Goal: Transaction & Acquisition: Purchase product/service

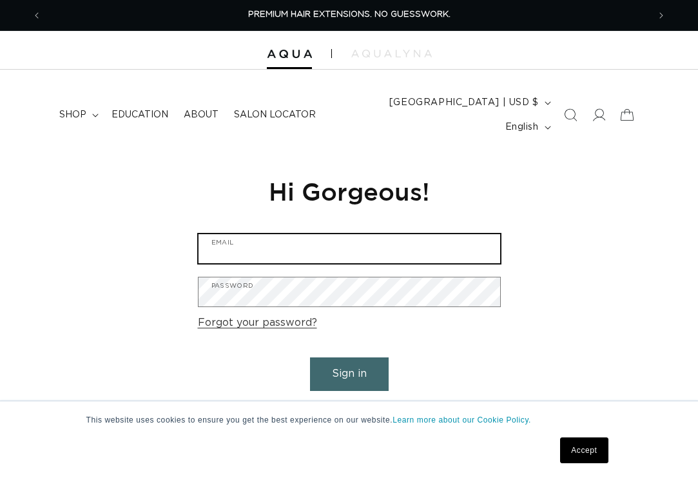
click at [423, 234] on input "Email" at bounding box center [350, 248] width 302 height 29
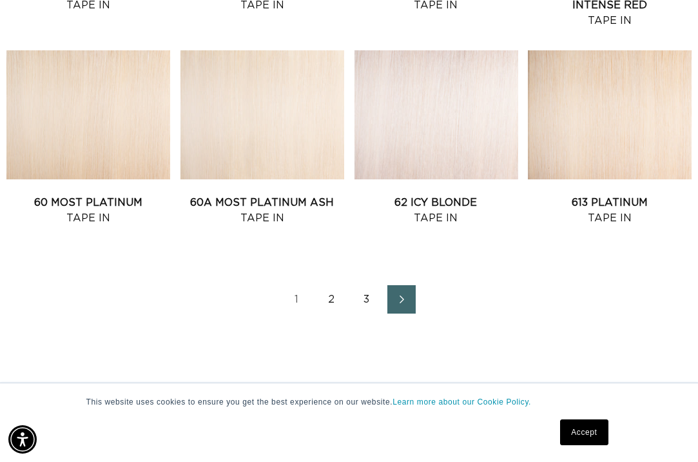
scroll to position [1356, 0]
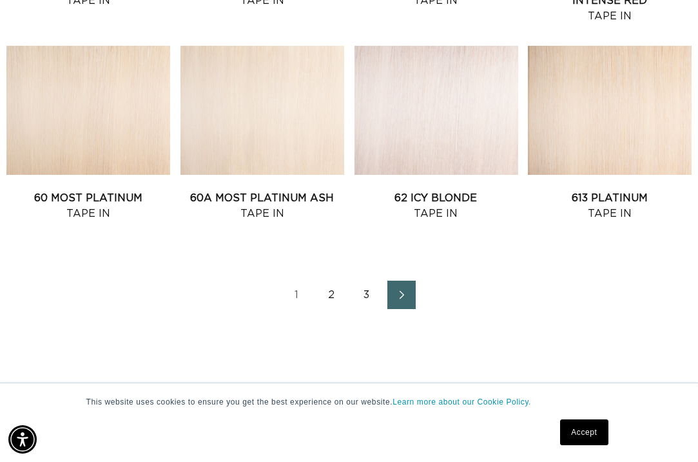
click at [408, 290] on icon "Next page" at bounding box center [402, 294] width 17 height 9
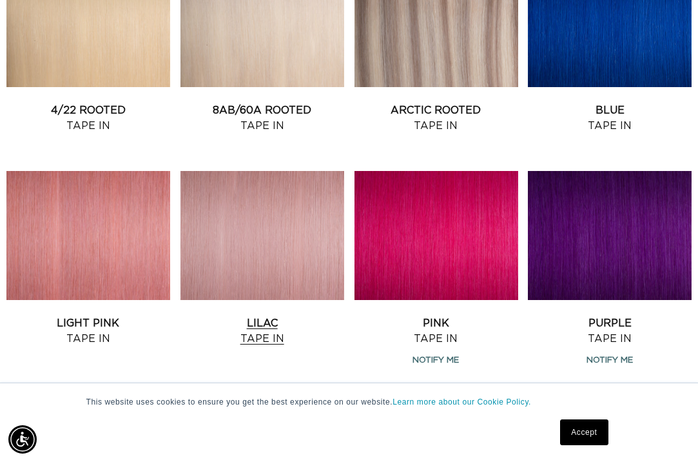
scroll to position [0, 1213]
click at [284, 315] on link "Lilac Tape In" at bounding box center [262, 330] width 164 height 31
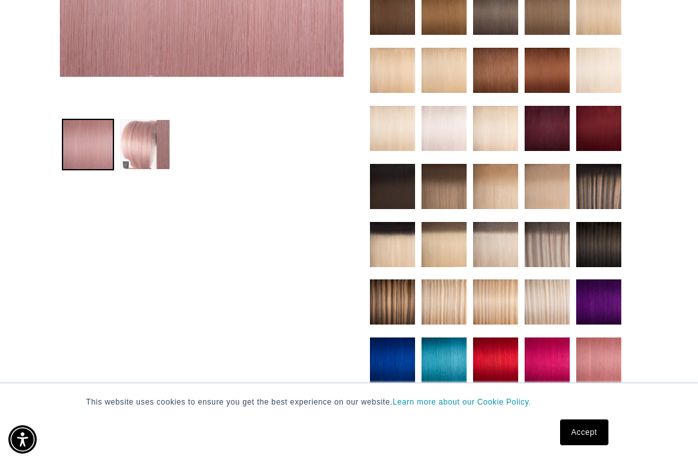
scroll to position [0, 1213]
click at [146, 121] on button "Load image 2 in gallery view" at bounding box center [145, 144] width 50 height 50
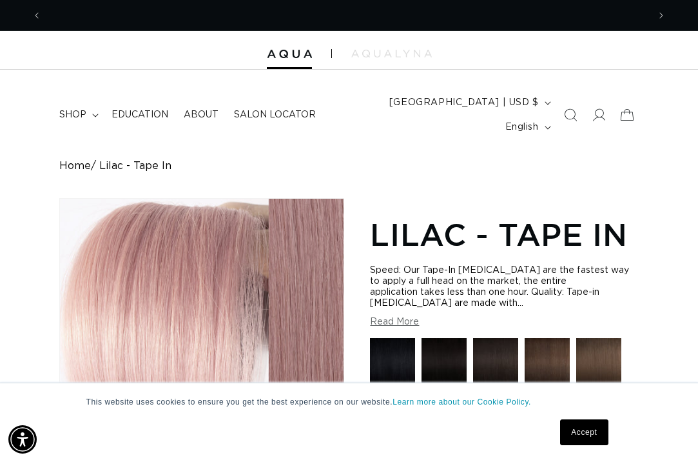
scroll to position [0, 607]
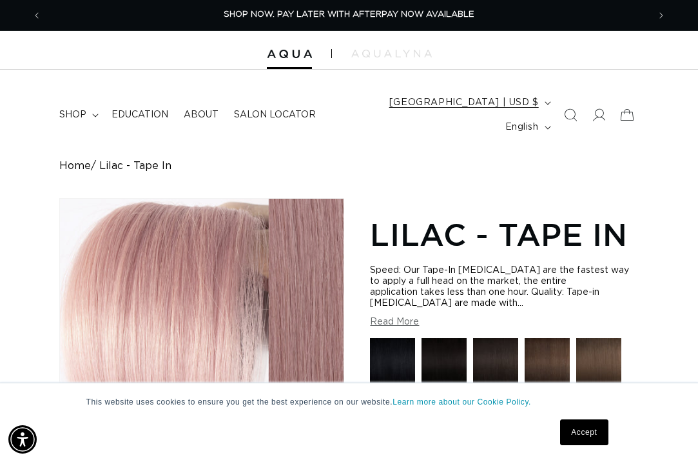
click at [455, 105] on span "[GEOGRAPHIC_DATA] | USD $" at bounding box center [464, 103] width 150 height 14
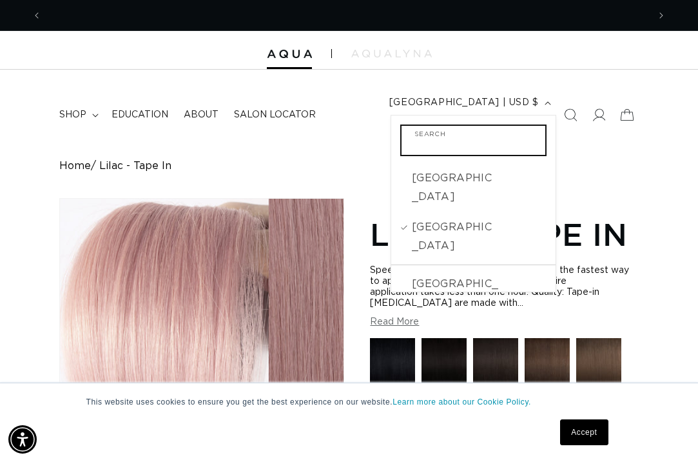
scroll to position [0, 1213]
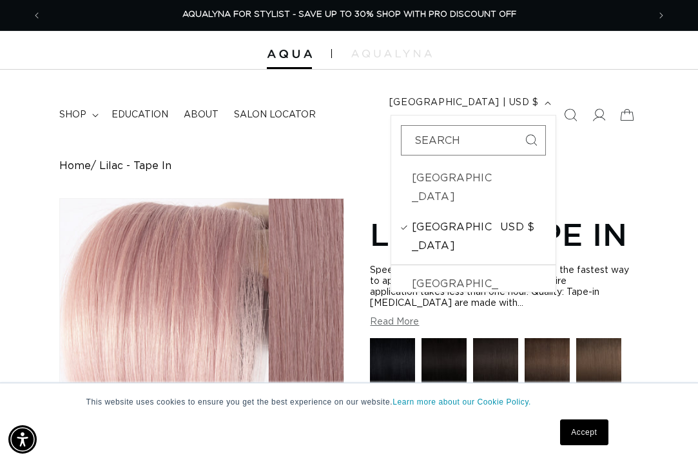
click at [429, 218] on span "[GEOGRAPHIC_DATA]" at bounding box center [454, 236] width 85 height 37
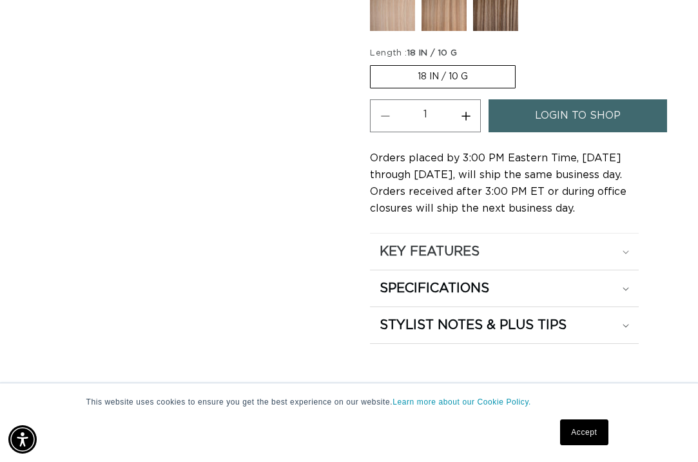
scroll to position [876, 0]
click at [463, 233] on summary "KEY FEATURES" at bounding box center [504, 251] width 268 height 36
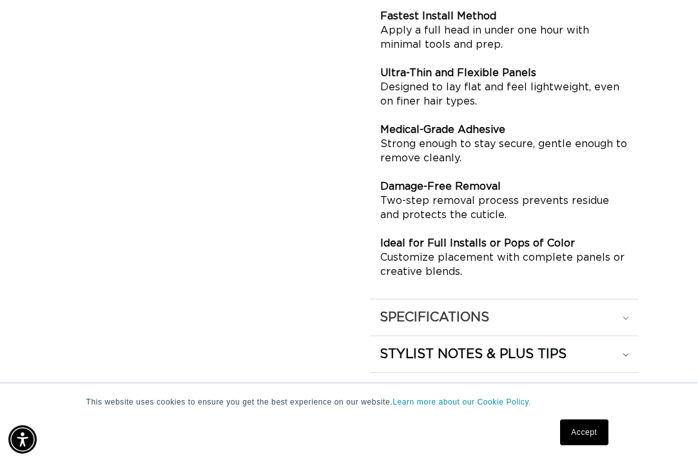
scroll to position [1142, 0]
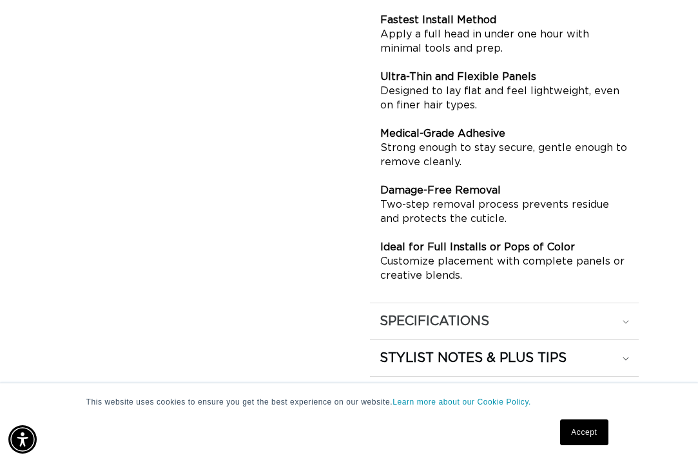
click at [482, 313] on h2 "SPECIFICATIONS" at bounding box center [435, 321] width 110 height 17
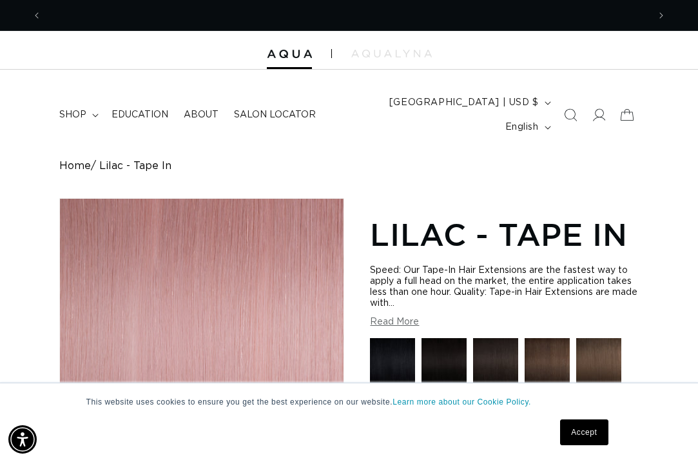
scroll to position [0, 1213]
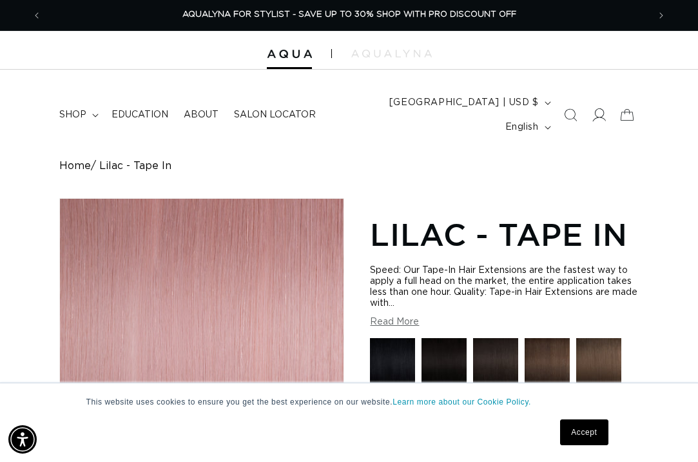
click at [604, 108] on icon at bounding box center [599, 115] width 14 height 14
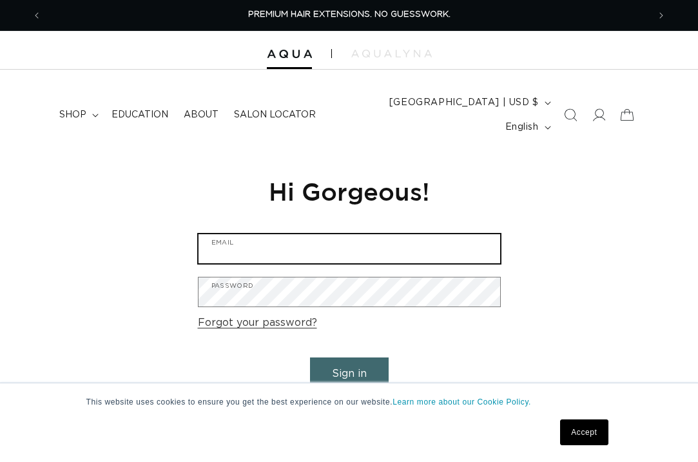
click at [327, 234] on input "Email" at bounding box center [350, 248] width 302 height 29
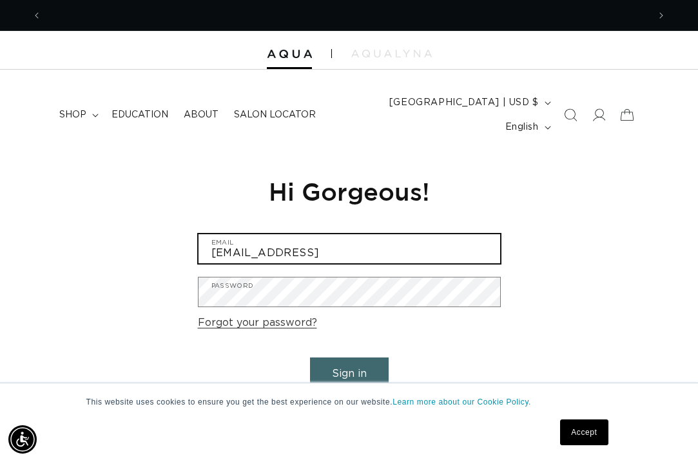
scroll to position [0, 1213]
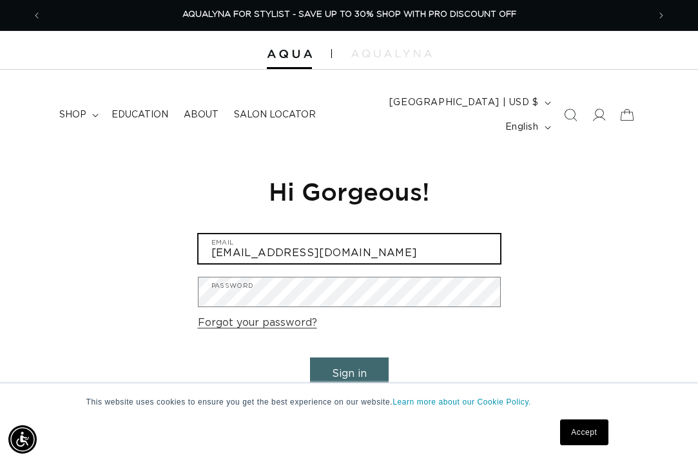
type input "[EMAIL_ADDRESS][DOMAIN_NAME]"
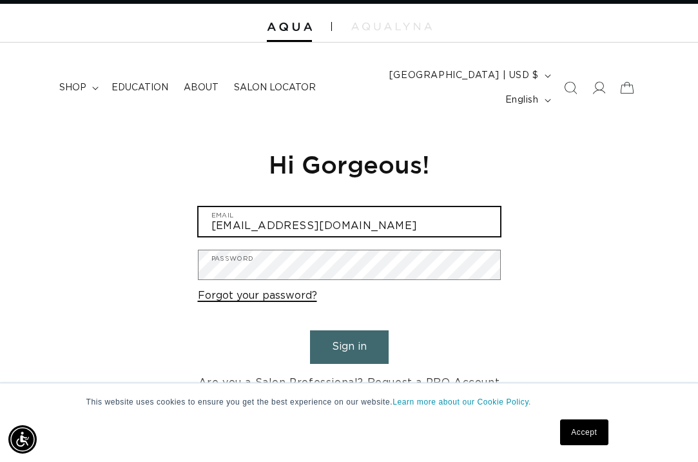
scroll to position [0, 607]
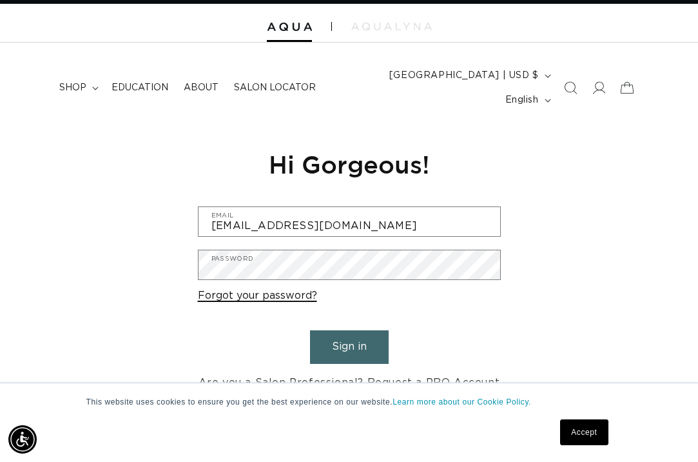
click at [304, 286] on link "Forgot your password?" at bounding box center [257, 295] width 119 height 19
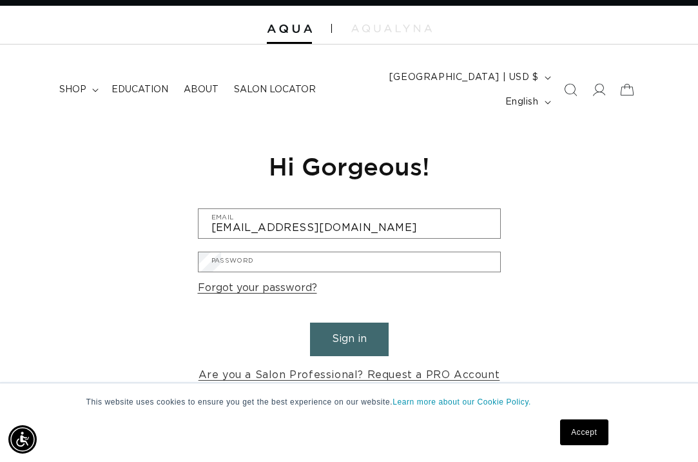
scroll to position [0, 1213]
click at [0, 0] on input "Email" at bounding box center [0, 0] width 0 height 0
type input "a"
type input "abeautyden22@gmail.com"
click at [0, 0] on button "Submit" at bounding box center [0, 0] width 0 height 0
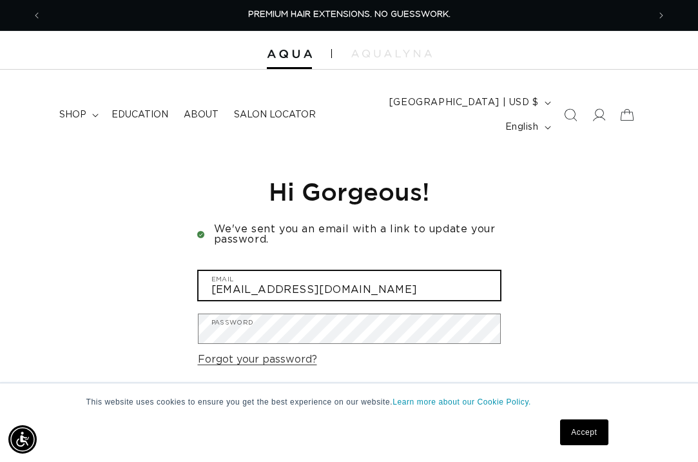
type input "[EMAIL_ADDRESS][DOMAIN_NAME]"
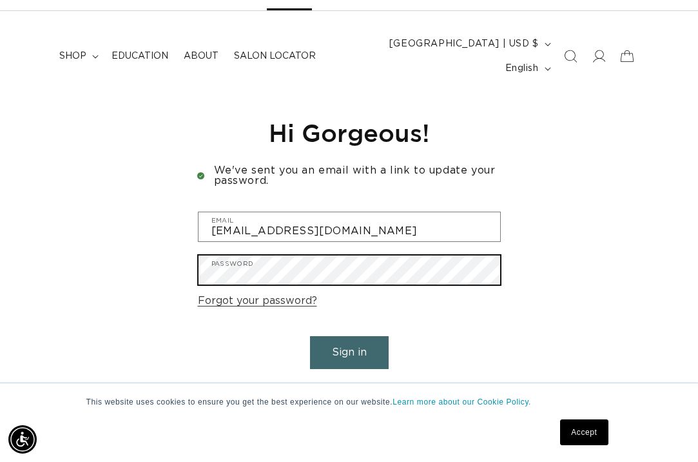
scroll to position [63, 0]
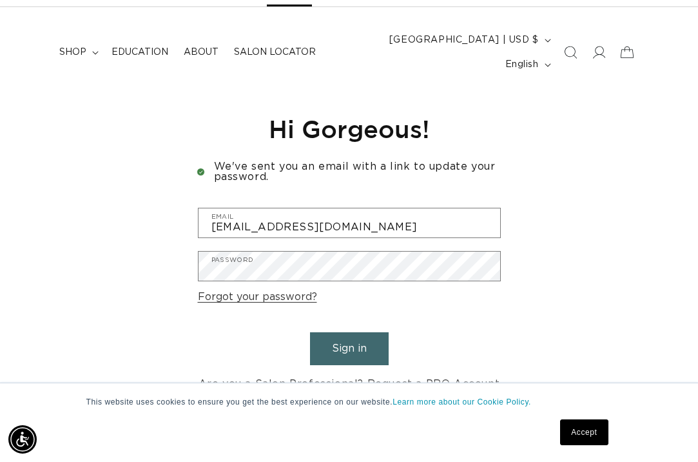
click at [367, 332] on button "Sign in" at bounding box center [349, 348] width 79 height 33
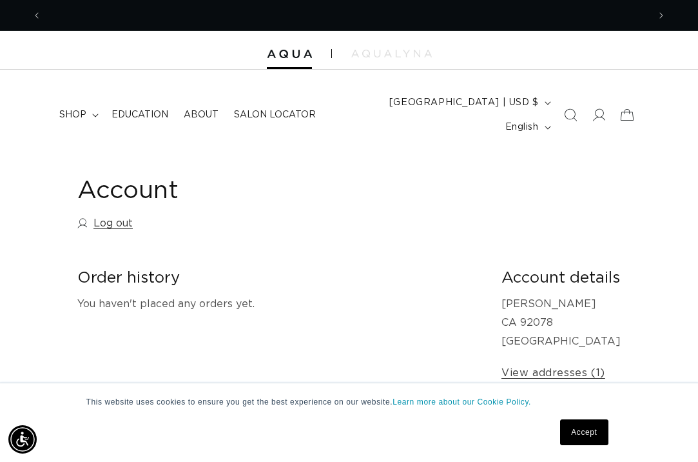
scroll to position [0, 607]
click at [88, 109] on summary "shop" at bounding box center [78, 114] width 52 height 27
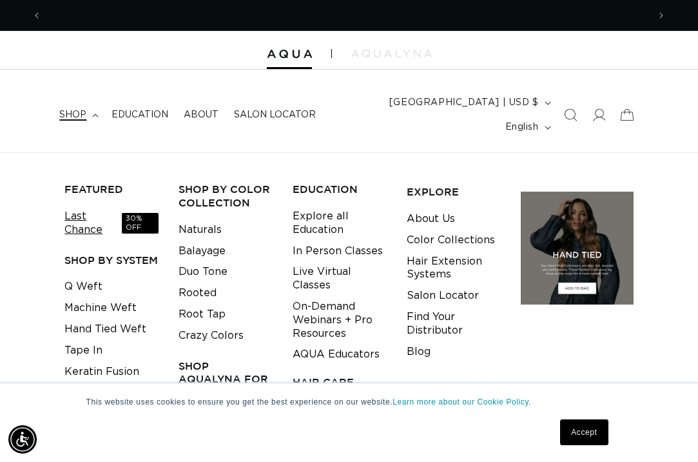
scroll to position [0, 1213]
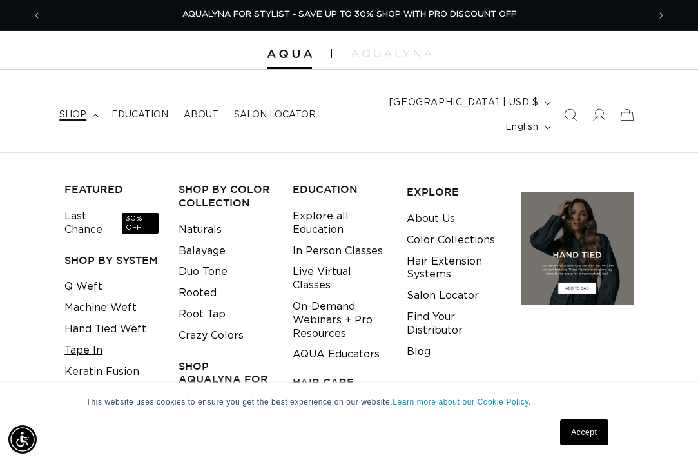
click at [84, 340] on link "Tape In" at bounding box center [83, 350] width 38 height 21
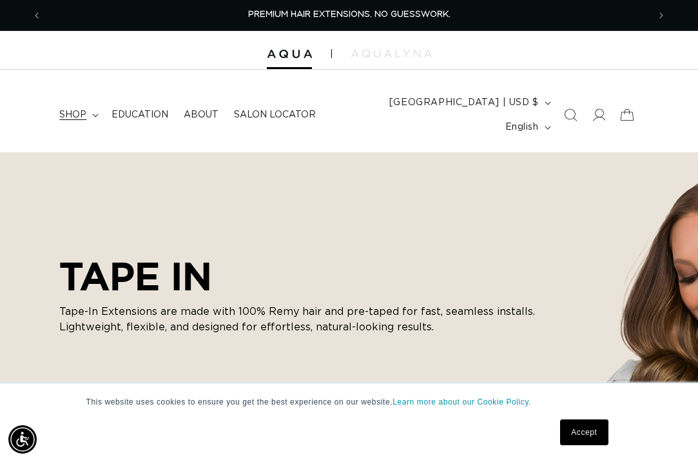
click at [63, 109] on span "shop" at bounding box center [72, 115] width 27 height 12
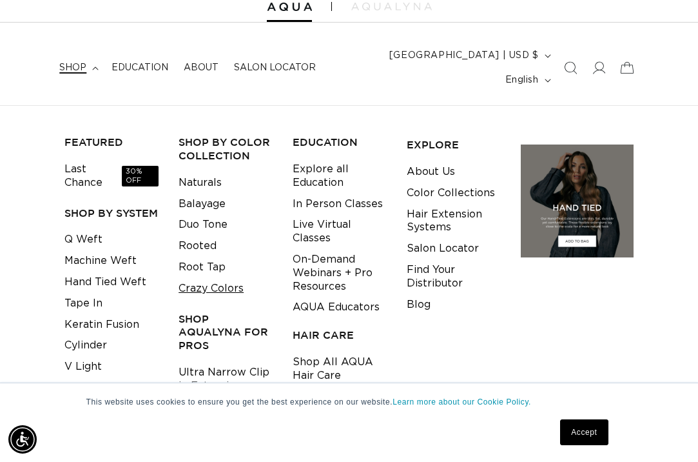
click at [222, 278] on link "Crazy Colors" at bounding box center [211, 288] width 65 height 21
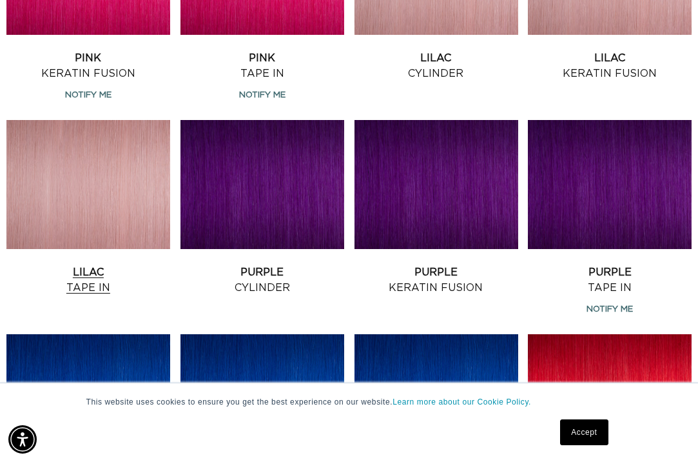
click at [86, 264] on link "Lilac Tape In" at bounding box center [88, 279] width 164 height 31
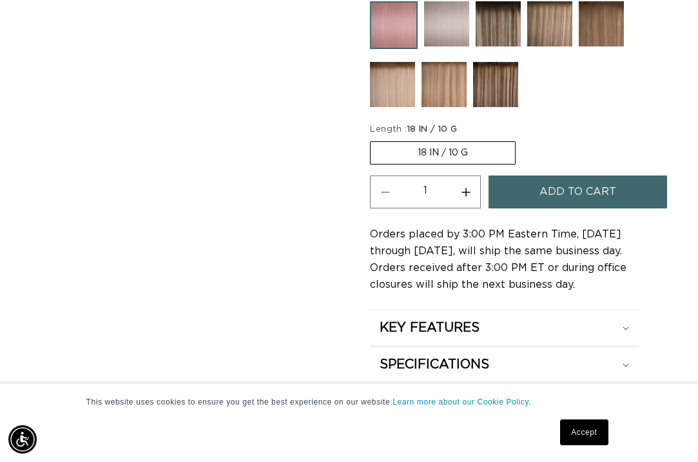
scroll to position [853, 0]
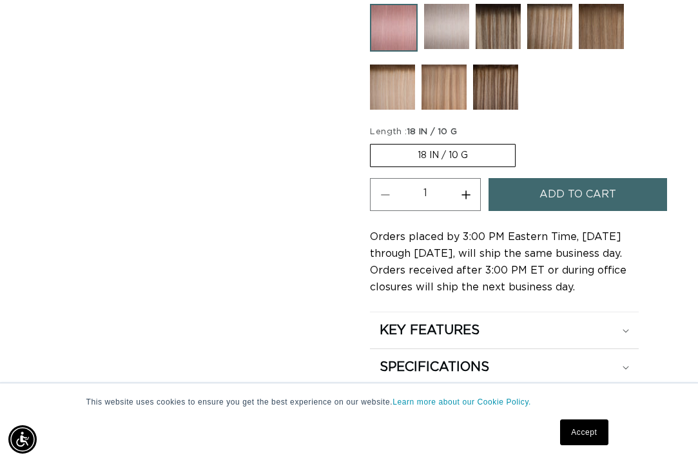
click at [463, 178] on button "Increase quantity for Lilac - Tape In" at bounding box center [465, 194] width 29 height 33
click at [590, 178] on span "Add to cart" at bounding box center [577, 194] width 77 height 33
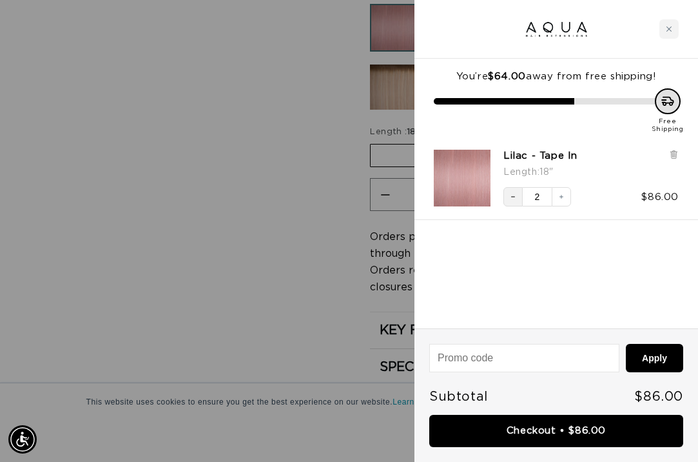
scroll to position [0, 607]
click at [510, 193] on icon "Decrease quantity" at bounding box center [513, 197] width 8 height 8
click at [668, 25] on div "Close cart" at bounding box center [668, 28] width 19 height 19
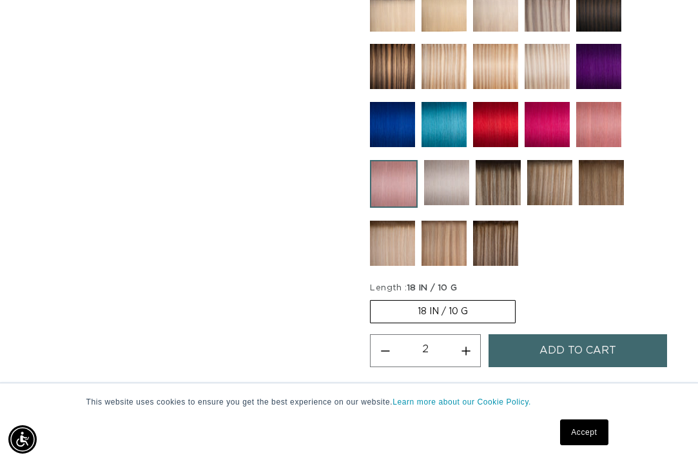
scroll to position [0, 607]
click at [385, 334] on button "Decrease quantity for Lilac - Tape In" at bounding box center [385, 350] width 29 height 33
type input "1"
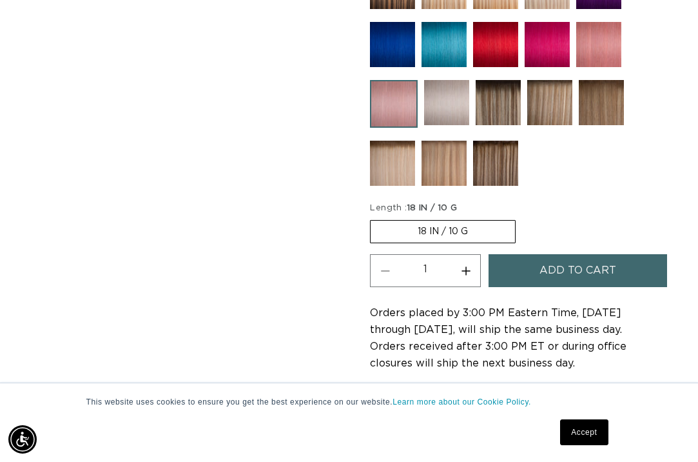
click at [590, 254] on span "Add to cart" at bounding box center [577, 270] width 77 height 33
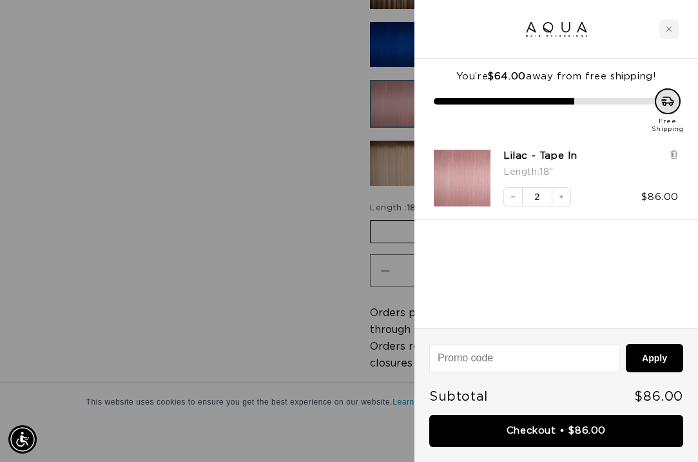
scroll to position [0, 1213]
click at [509, 193] on icon "Decrease quantity" at bounding box center [513, 197] width 8 height 8
click at [566, 195] on button "Increase quantity" at bounding box center [561, 196] width 19 height 19
click at [509, 195] on icon "Decrease quantity" at bounding box center [513, 197] width 8 height 8
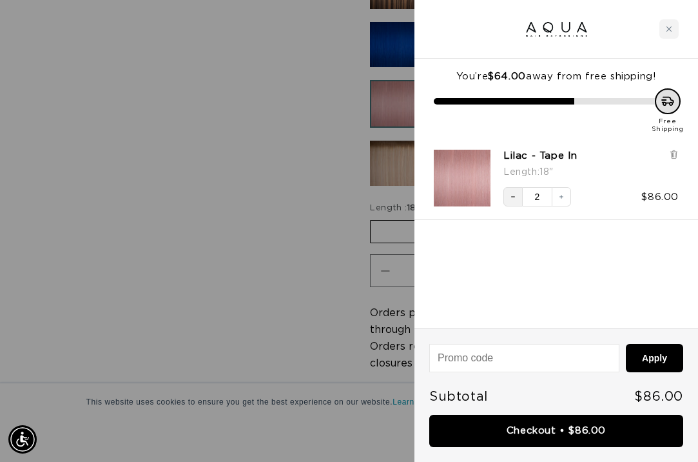
scroll to position [0, 1213]
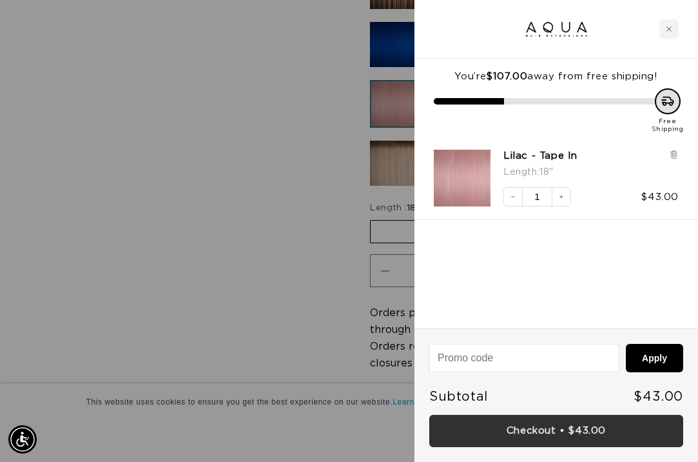
click at [525, 437] on link "Checkout • $43.00" at bounding box center [556, 430] width 254 height 33
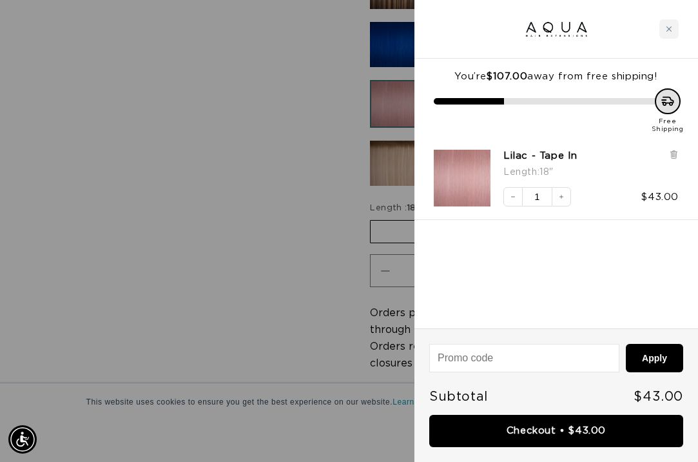
scroll to position [0, 607]
click at [668, 24] on div "Close cart" at bounding box center [668, 28] width 19 height 19
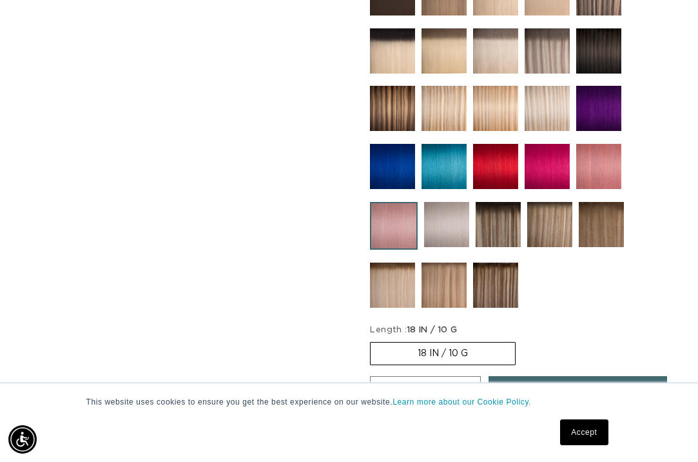
scroll to position [0, 0]
click at [610, 146] on img at bounding box center [598, 166] width 45 height 45
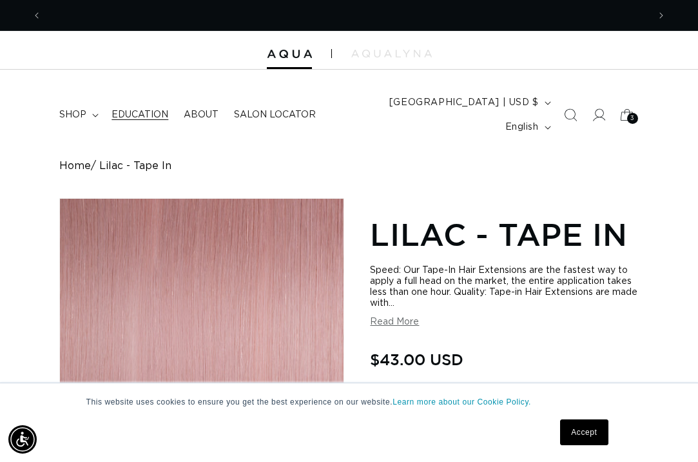
scroll to position [0, 1213]
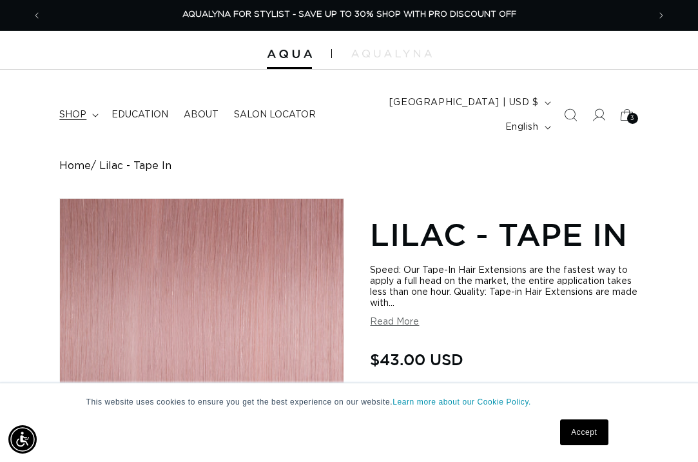
click at [69, 109] on span "shop" at bounding box center [72, 115] width 27 height 12
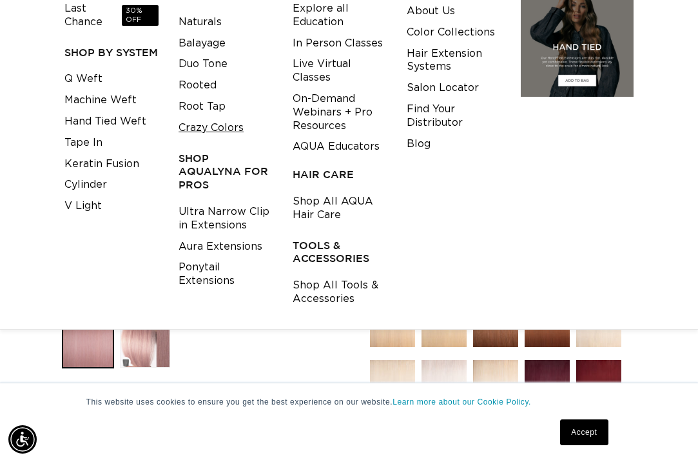
click at [193, 117] on link "Crazy Colors" at bounding box center [211, 127] width 65 height 21
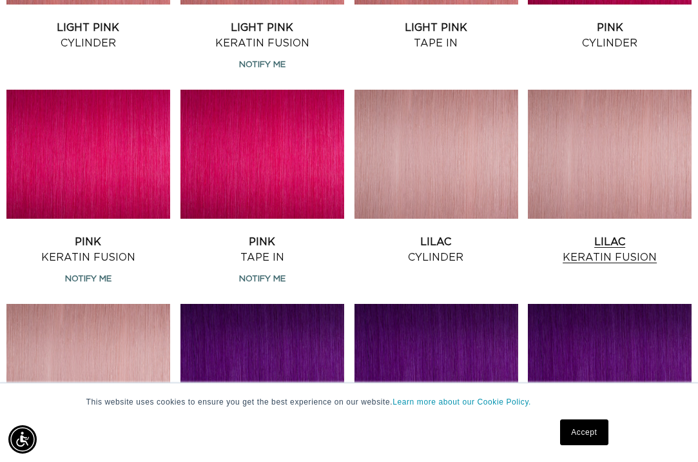
scroll to position [0, 1213]
click at [135, 448] on link "Lilac Tape In" at bounding box center [88, 463] width 164 height 31
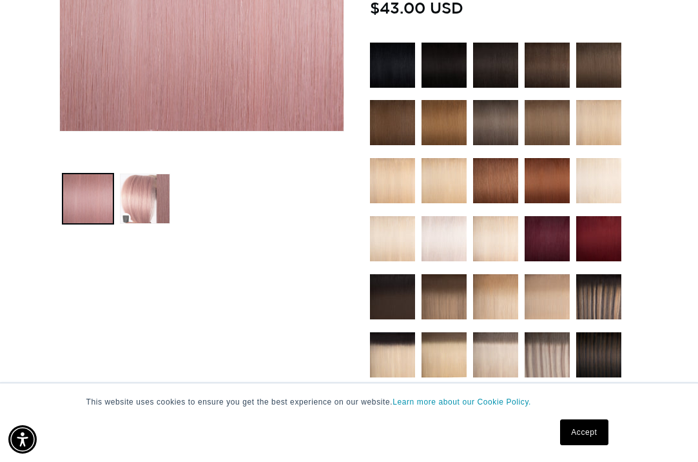
scroll to position [0, 607]
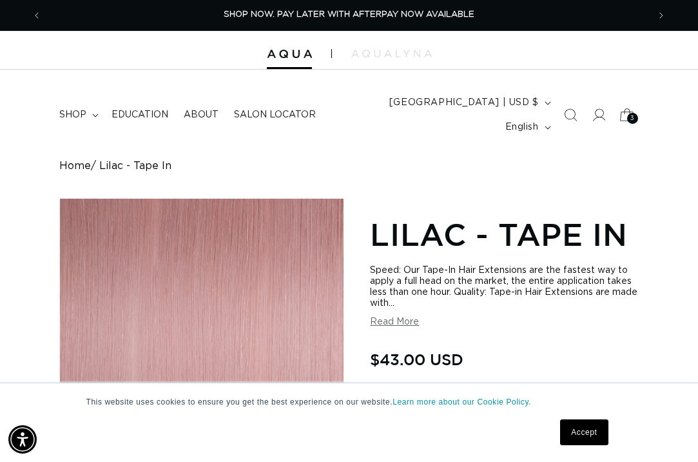
click at [624, 102] on icon at bounding box center [627, 115] width 30 height 30
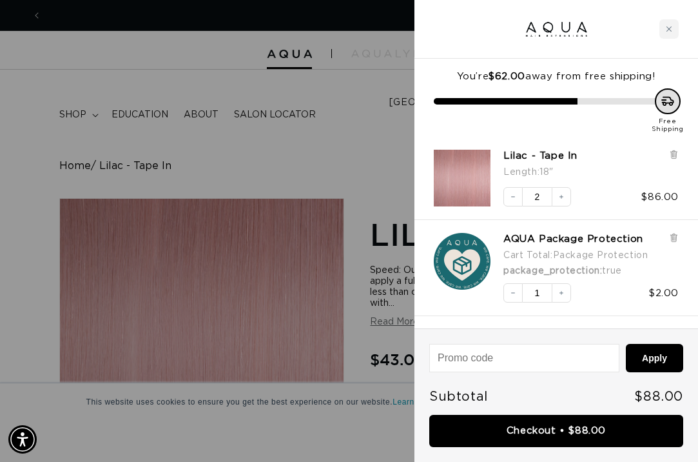
scroll to position [0, 1213]
click at [364, 147] on div at bounding box center [349, 231] width 698 height 462
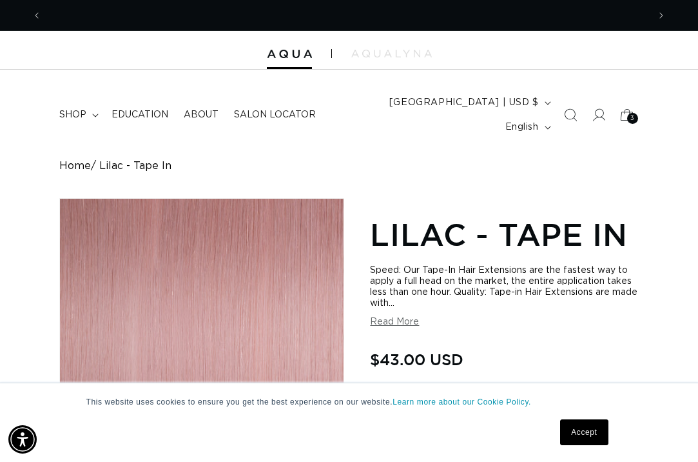
scroll to position [0, 607]
click at [631, 113] on span "3" at bounding box center [632, 118] width 5 height 11
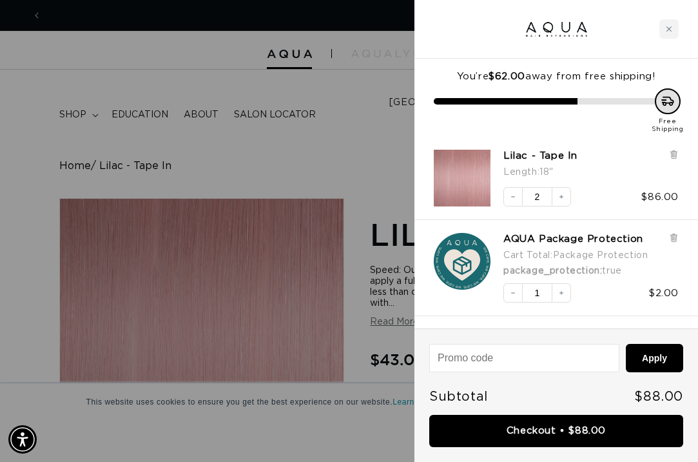
scroll to position [0, 1213]
click at [670, 26] on icon "Close cart" at bounding box center [669, 29] width 6 height 6
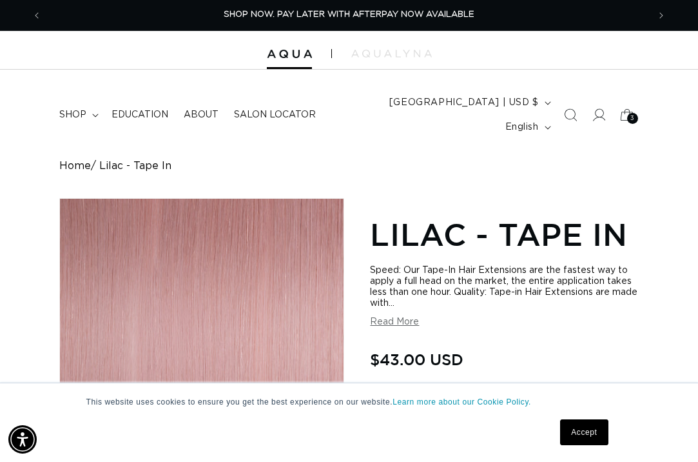
scroll to position [0, 0]
click at [630, 113] on span "3" at bounding box center [632, 118] width 5 height 11
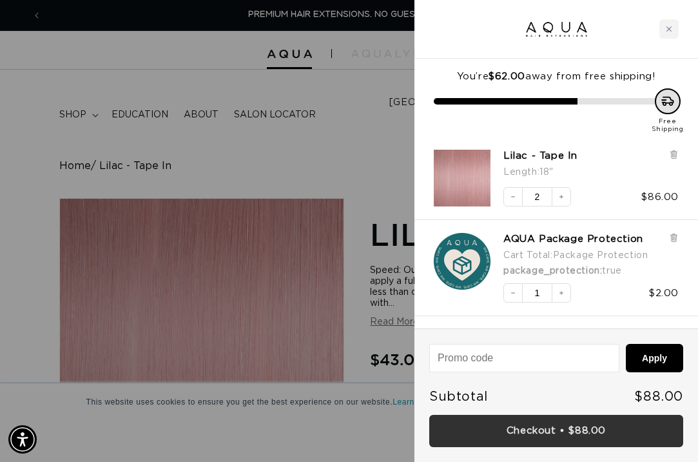
click at [534, 425] on link "Checkout • $88.00" at bounding box center [556, 430] width 254 height 33
